Goal: Find specific page/section: Locate a particular part of the current website

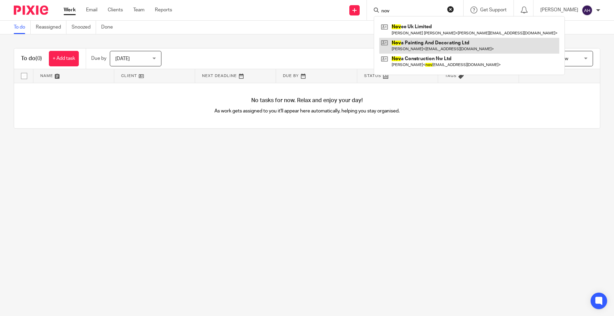
type input "nov"
click at [440, 48] on link at bounding box center [469, 46] width 180 height 16
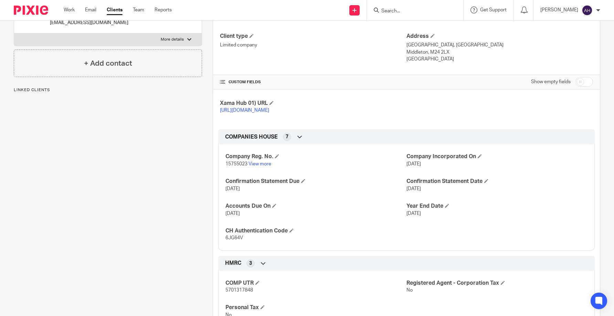
scroll to position [69, 0]
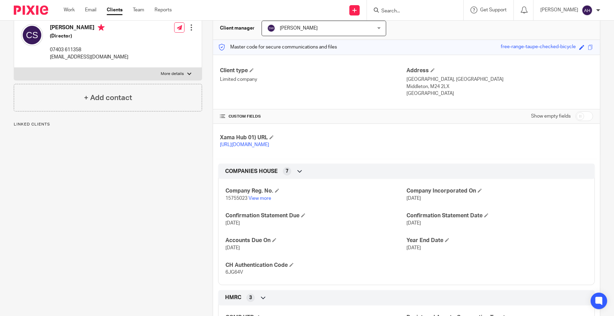
click at [166, 74] on p "More details" at bounding box center [172, 74] width 23 height 6
click at [14, 68] on input "More details" at bounding box center [14, 67] width 0 height 0
checkbox input "true"
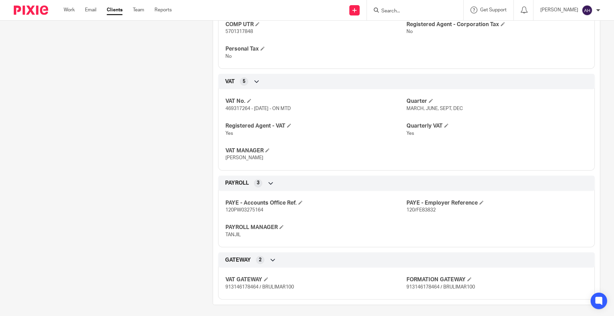
scroll to position [372, 0]
